Goal: Task Accomplishment & Management: Manage account settings

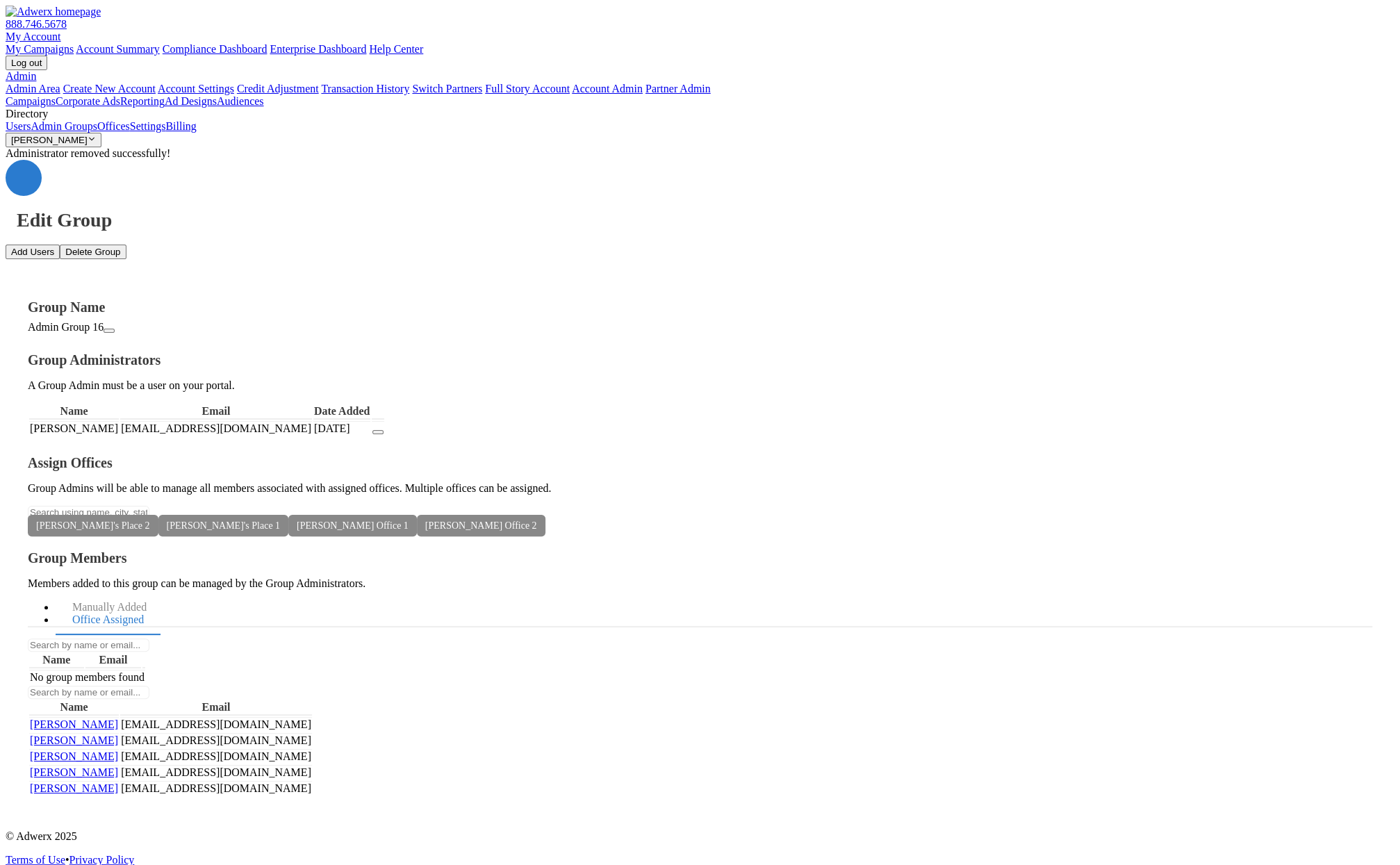
drag, startPoint x: 816, startPoint y: 641, endPoint x: 803, endPoint y: 631, distance: 16.4
click at [810, 637] on div "Administrator removed successfully! Edit Group Add Users Delete Group Group Nam…" at bounding box center [700, 483] width 1389 height 672
drag, startPoint x: 497, startPoint y: 368, endPoint x: 453, endPoint y: 373, distance: 44.3
click at [312, 421] on td "[EMAIL_ADDRESS][DOMAIN_NAME]" at bounding box center [216, 428] width 192 height 15
copy td "[EMAIL_ADDRESS][DOMAIN_NAME]"
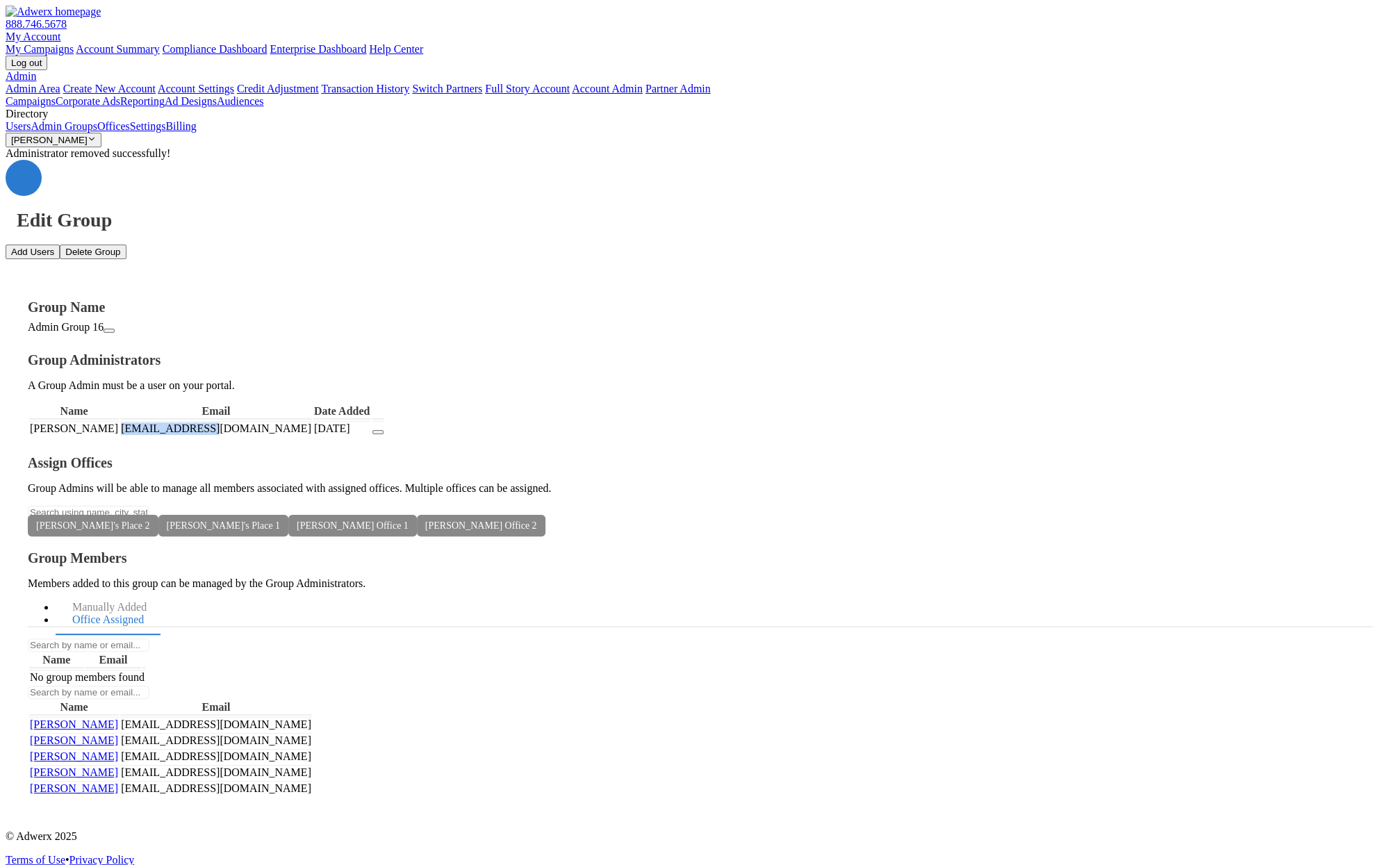
click at [384, 430] on button "button" at bounding box center [378, 431] width 11 height 4
click at [60, 245] on button "Add Users" at bounding box center [32, 252] width 54 height 15
paste textarea "[EMAIL_ADDRESS][DOMAIN_NAME]"
type textarea "[EMAIL_ADDRESS][DOMAIN_NAME]"
